Goal: Task Accomplishment & Management: Manage account settings

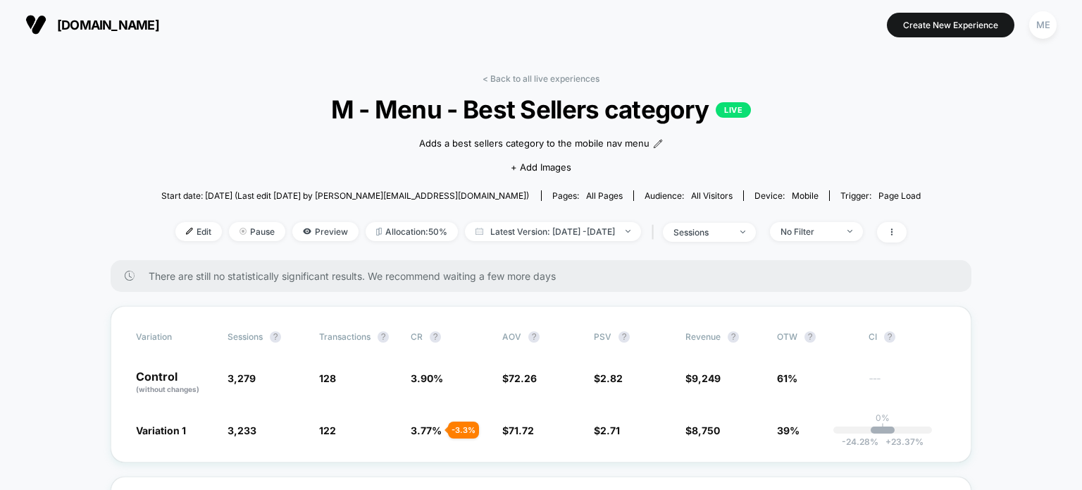
click at [98, 25] on span "[DOMAIN_NAME]" at bounding box center [108, 25] width 102 height 15
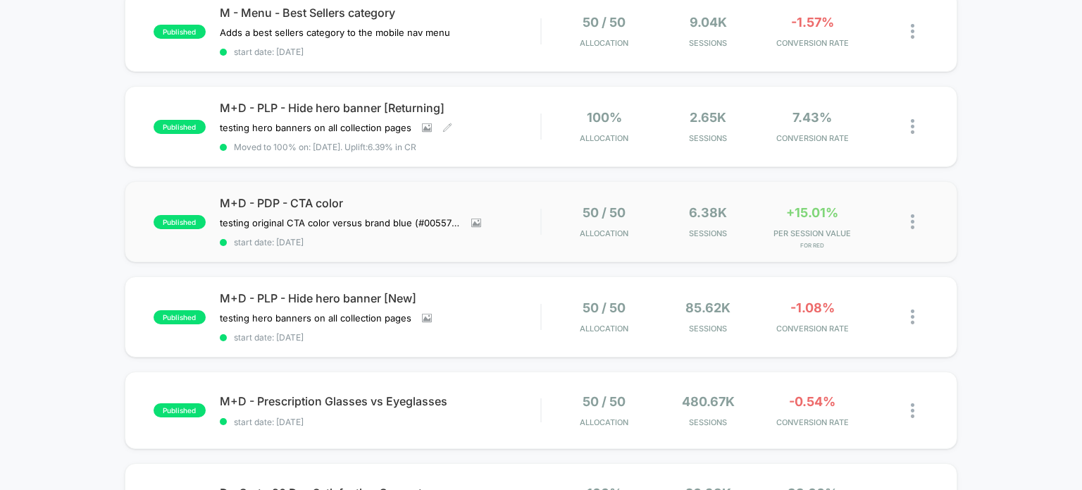
scroll to position [282, 0]
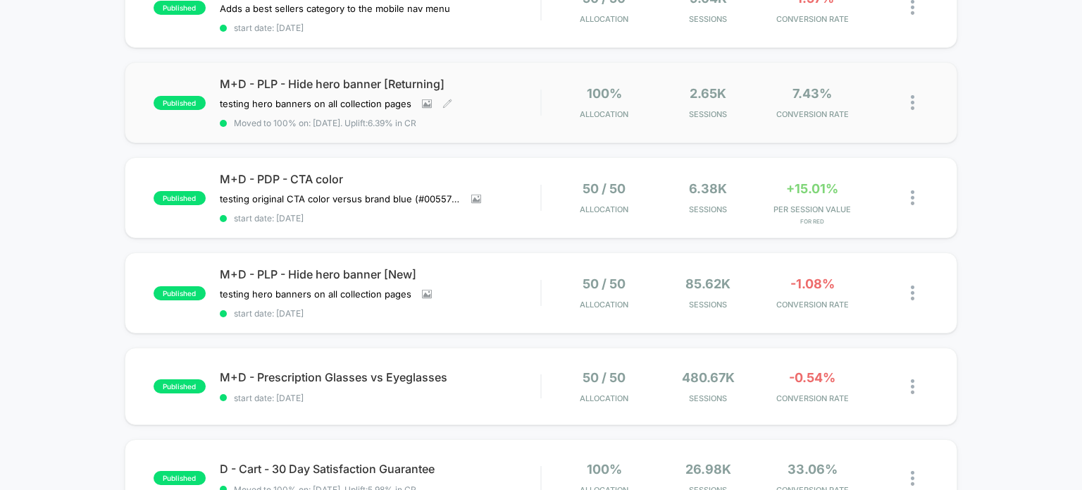
click at [307, 77] on span "M+D - PLP - Hide hero banner [Returning]" at bounding box center [380, 84] width 321 height 14
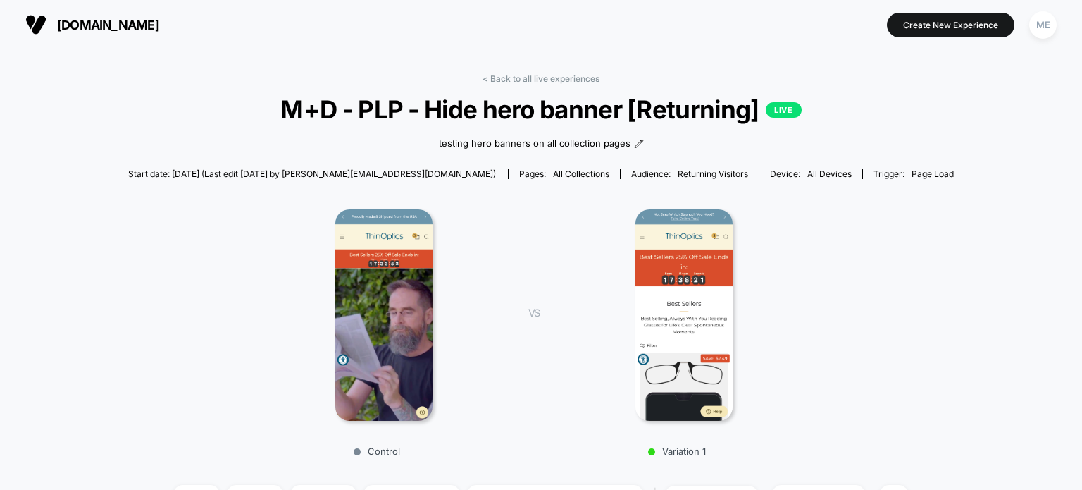
click at [118, 26] on span "[DOMAIN_NAME]" at bounding box center [108, 25] width 102 height 15
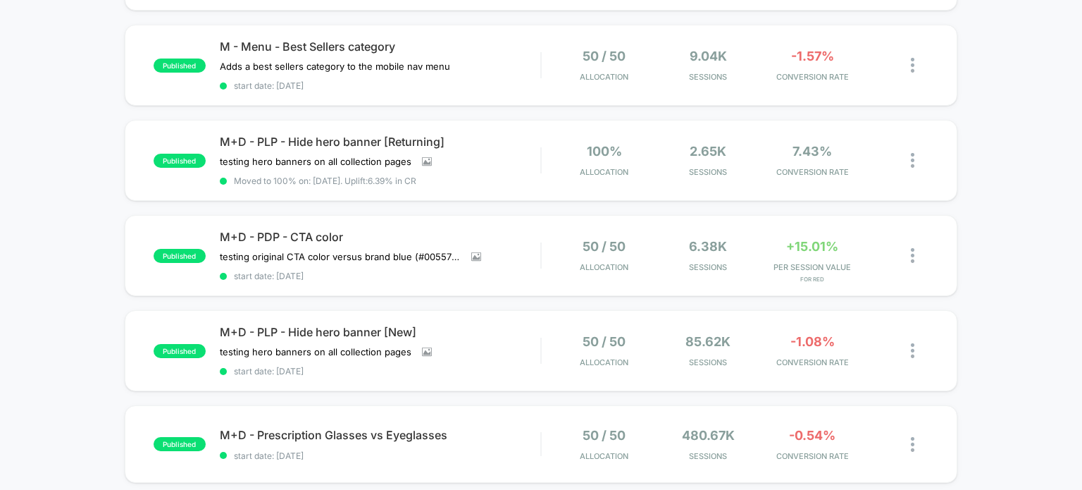
scroll to position [235, 0]
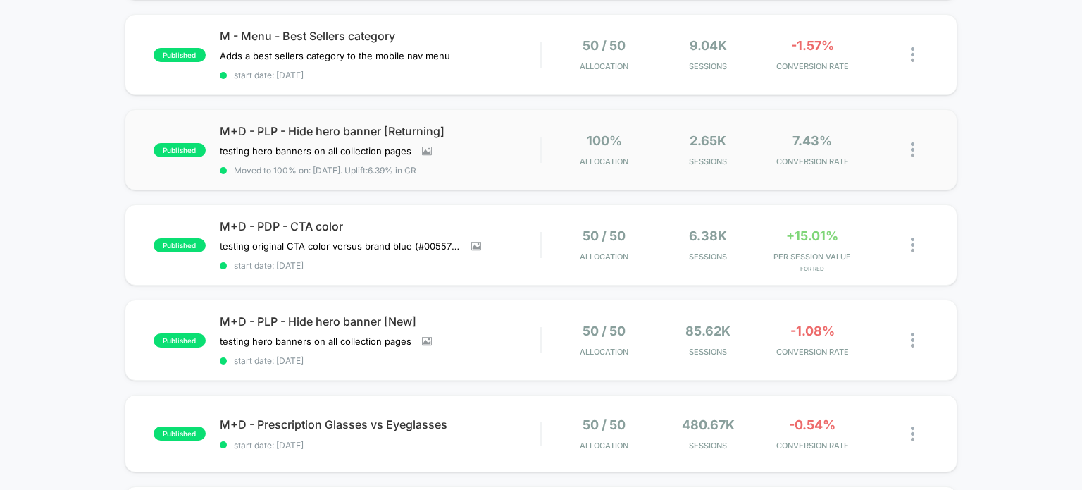
drag, startPoint x: 914, startPoint y: 142, endPoint x: 913, endPoint y: 152, distance: 9.9
click at [914, 143] on img at bounding box center [913, 149] width 4 height 15
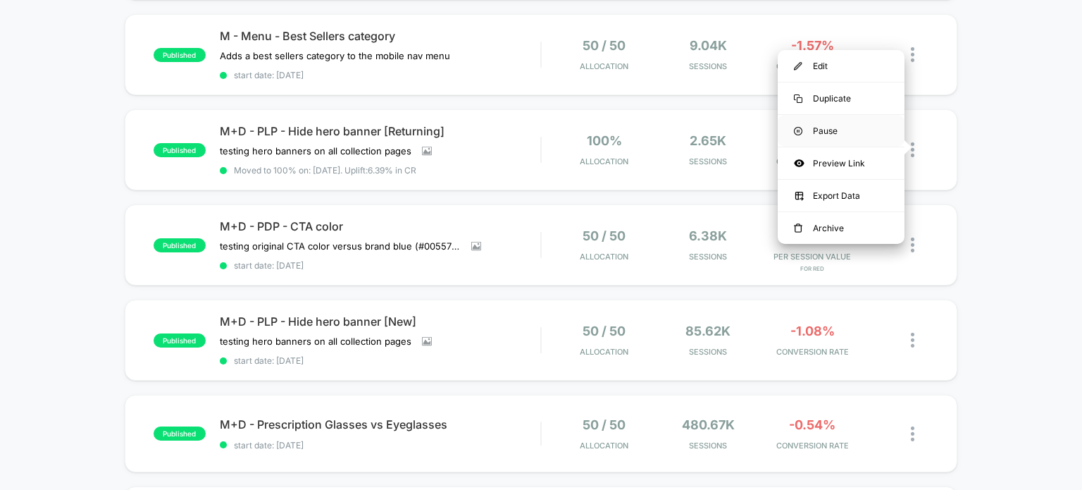
click at [823, 130] on div "Pause" at bounding box center [841, 131] width 127 height 32
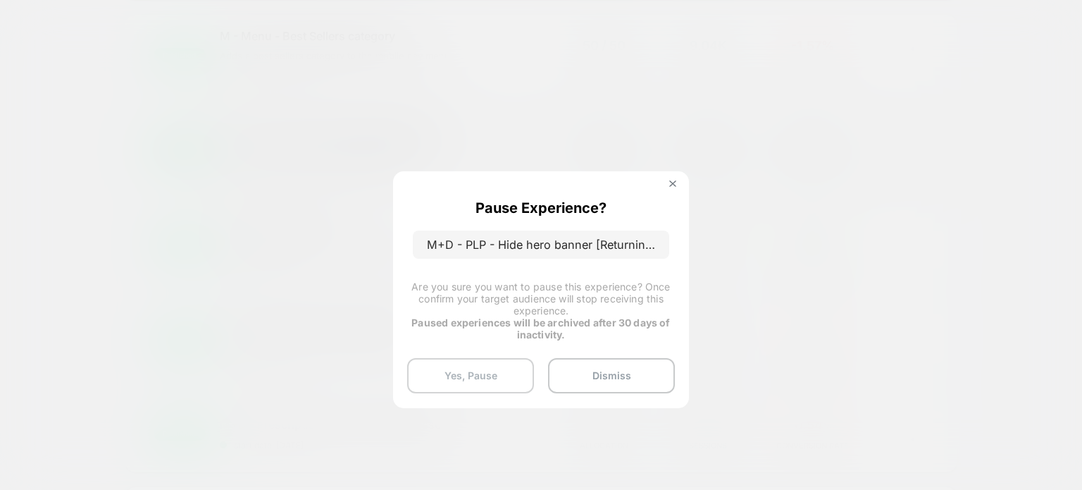
click at [506, 371] on button "Yes, Pause" at bounding box center [470, 375] width 127 height 35
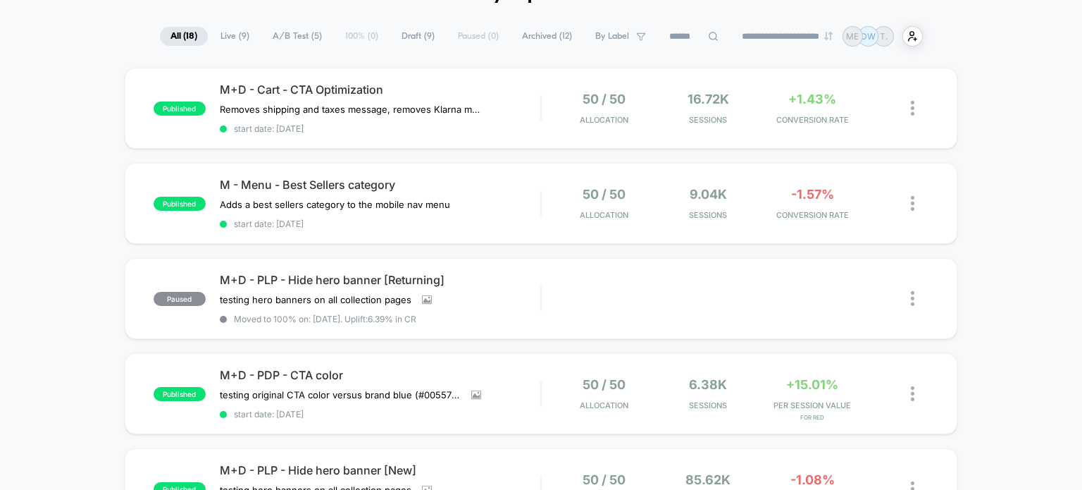
scroll to position [0, 0]
